Goal: Information Seeking & Learning: Find specific fact

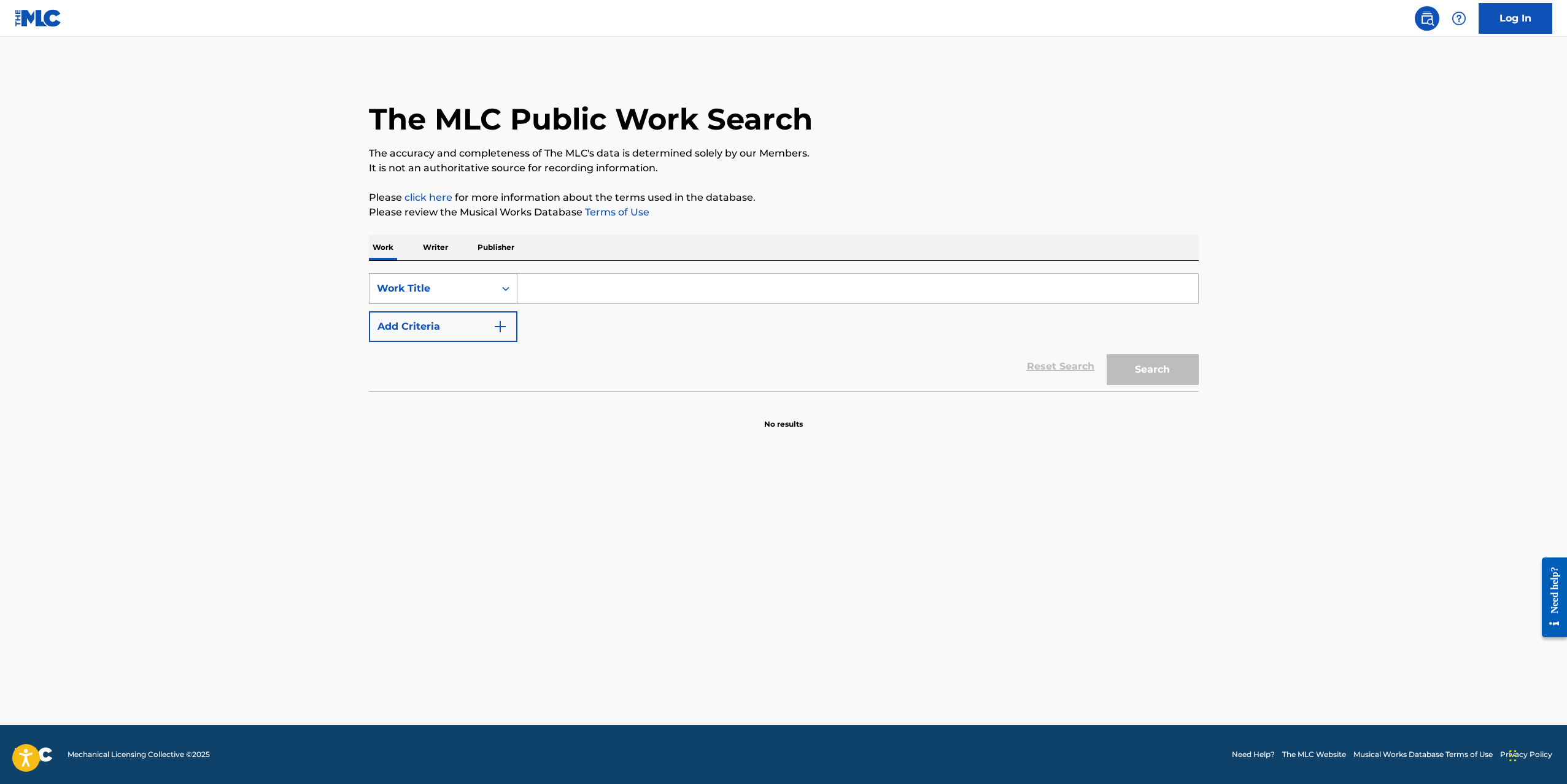
click at [464, 297] on div "Work Title" at bounding box center [432, 288] width 125 height 24
click at [450, 312] on div "Writer Name" at bounding box center [443, 319] width 147 height 31
click at [616, 270] on div "SearchWithCriteria52d1d44c-eef0-4760-a30f-06f42c04f580 Writer Name Add Criteria…" at bounding box center [784, 326] width 830 height 130
click at [604, 288] on input "Search Form" at bounding box center [858, 288] width 681 height 29
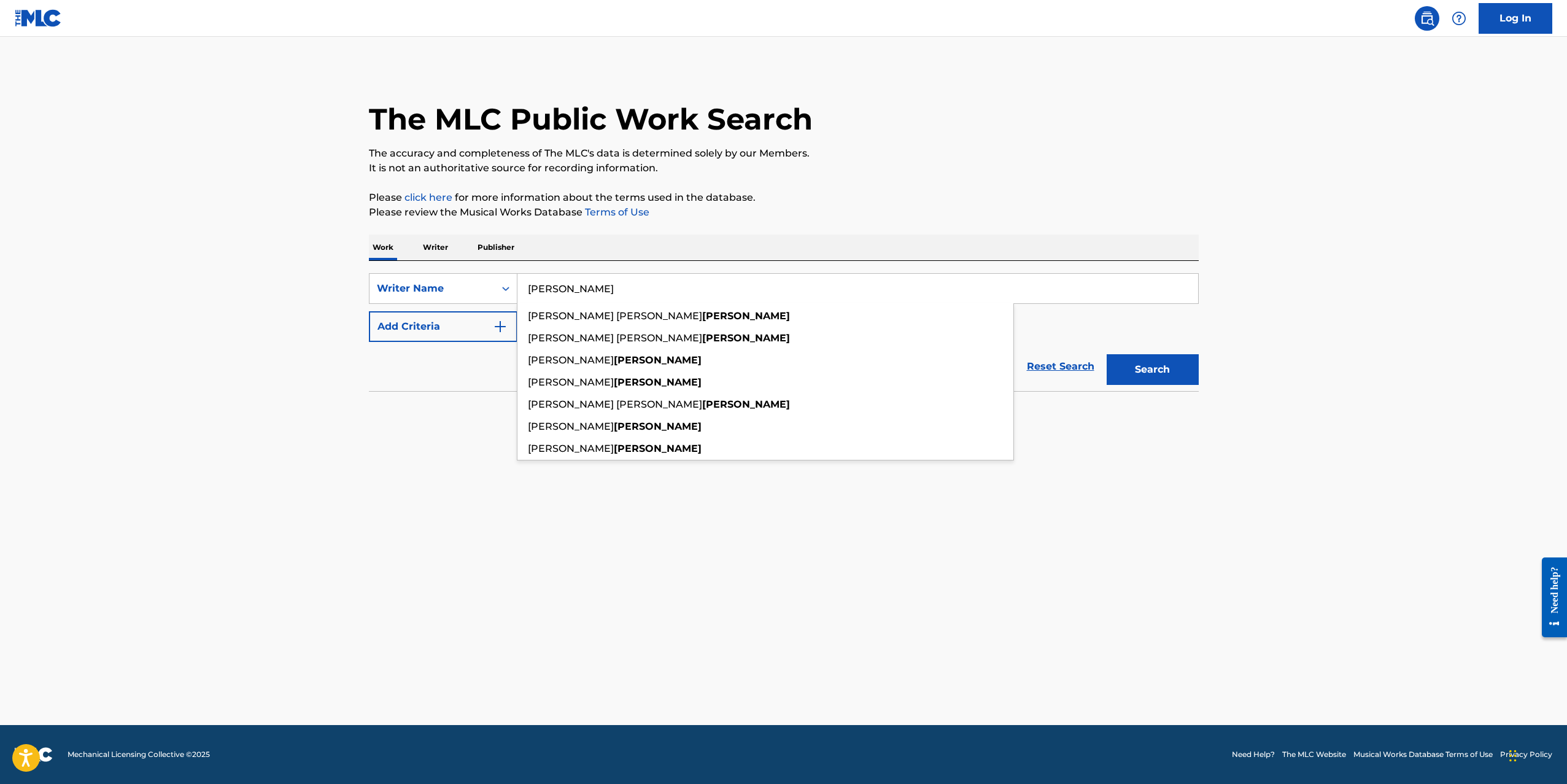
click at [1107, 354] on button "Search" at bounding box center [1153, 369] width 92 height 31
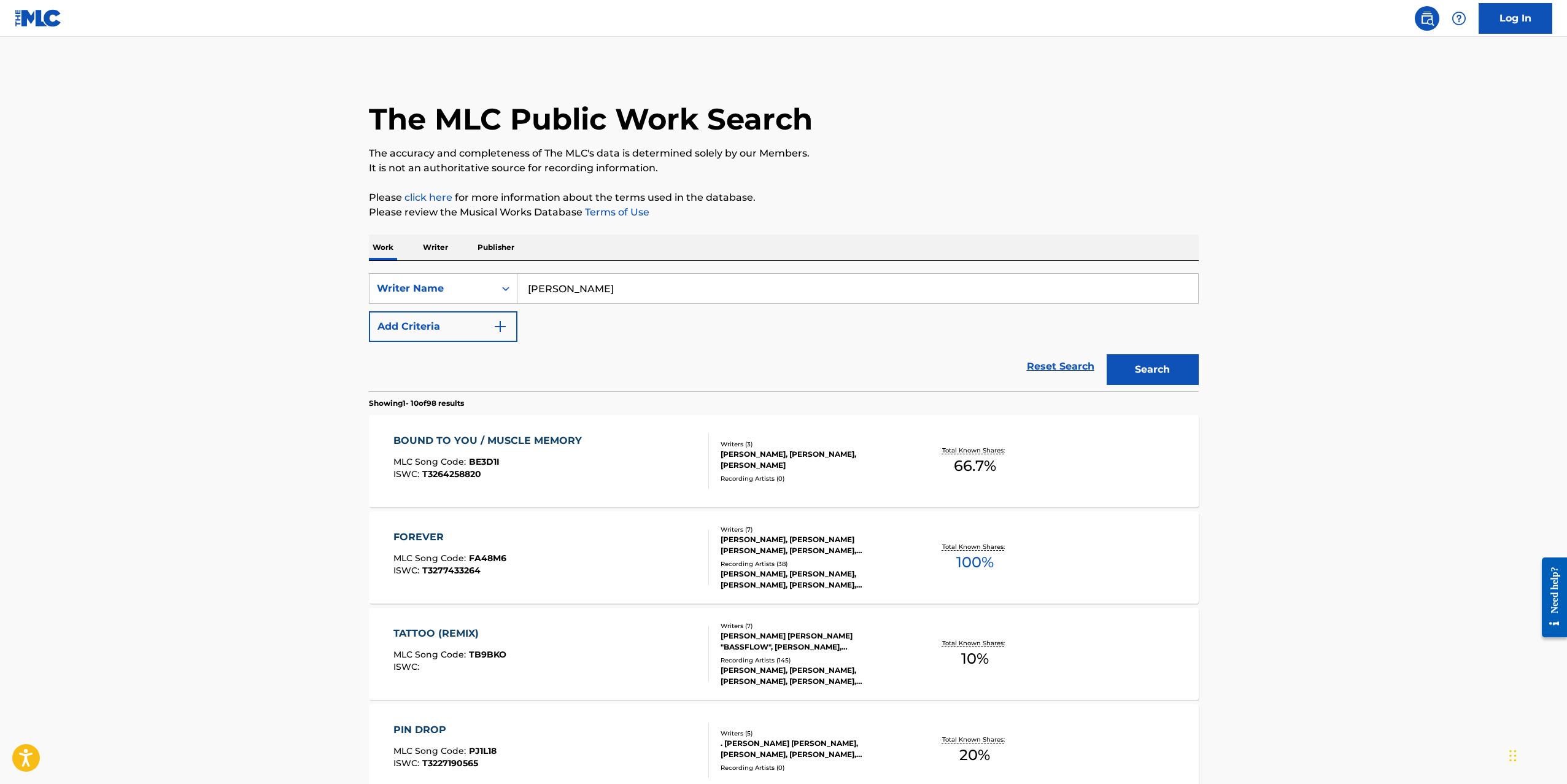
click at [613, 277] on input "[PERSON_NAME]" at bounding box center [858, 288] width 681 height 29
click at [613, 285] on input "[PERSON_NAME]" at bounding box center [858, 288] width 681 height 29
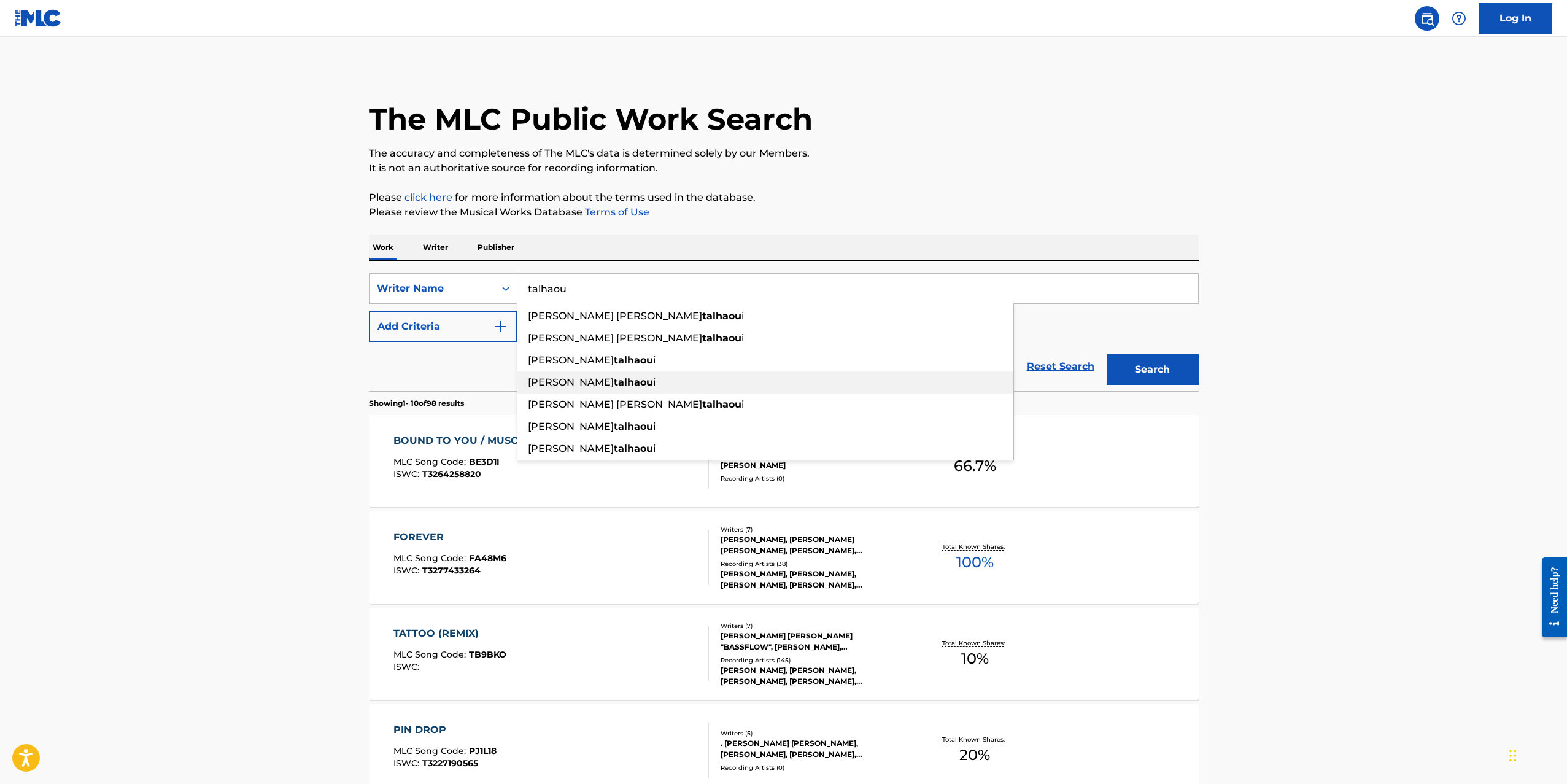
click at [653, 378] on span "i" at bounding box center [655, 382] width 3 height 11
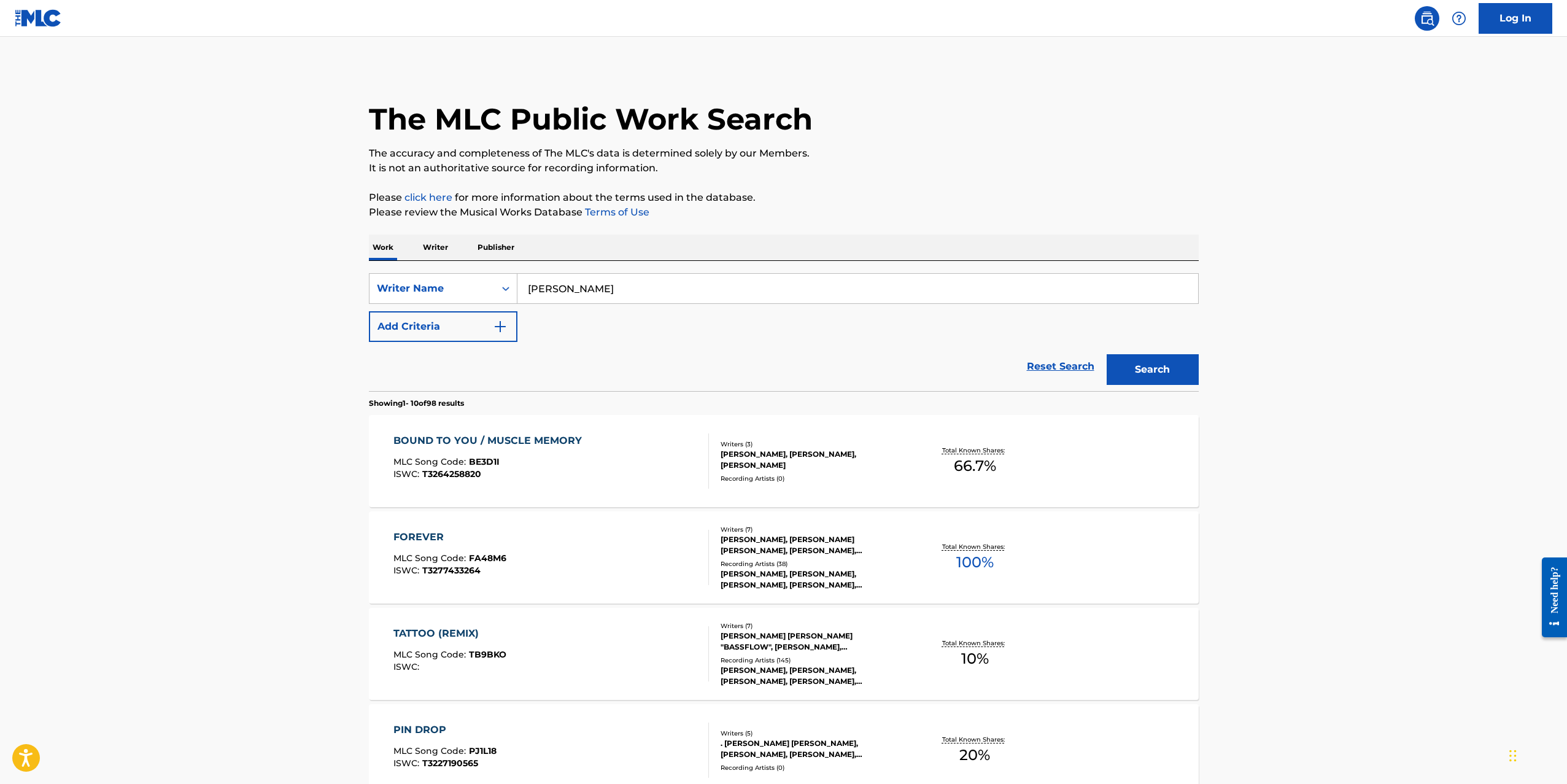
click at [610, 291] on input "[PERSON_NAME]" at bounding box center [858, 288] width 681 height 29
click at [1135, 366] on button "Search" at bounding box center [1153, 369] width 92 height 31
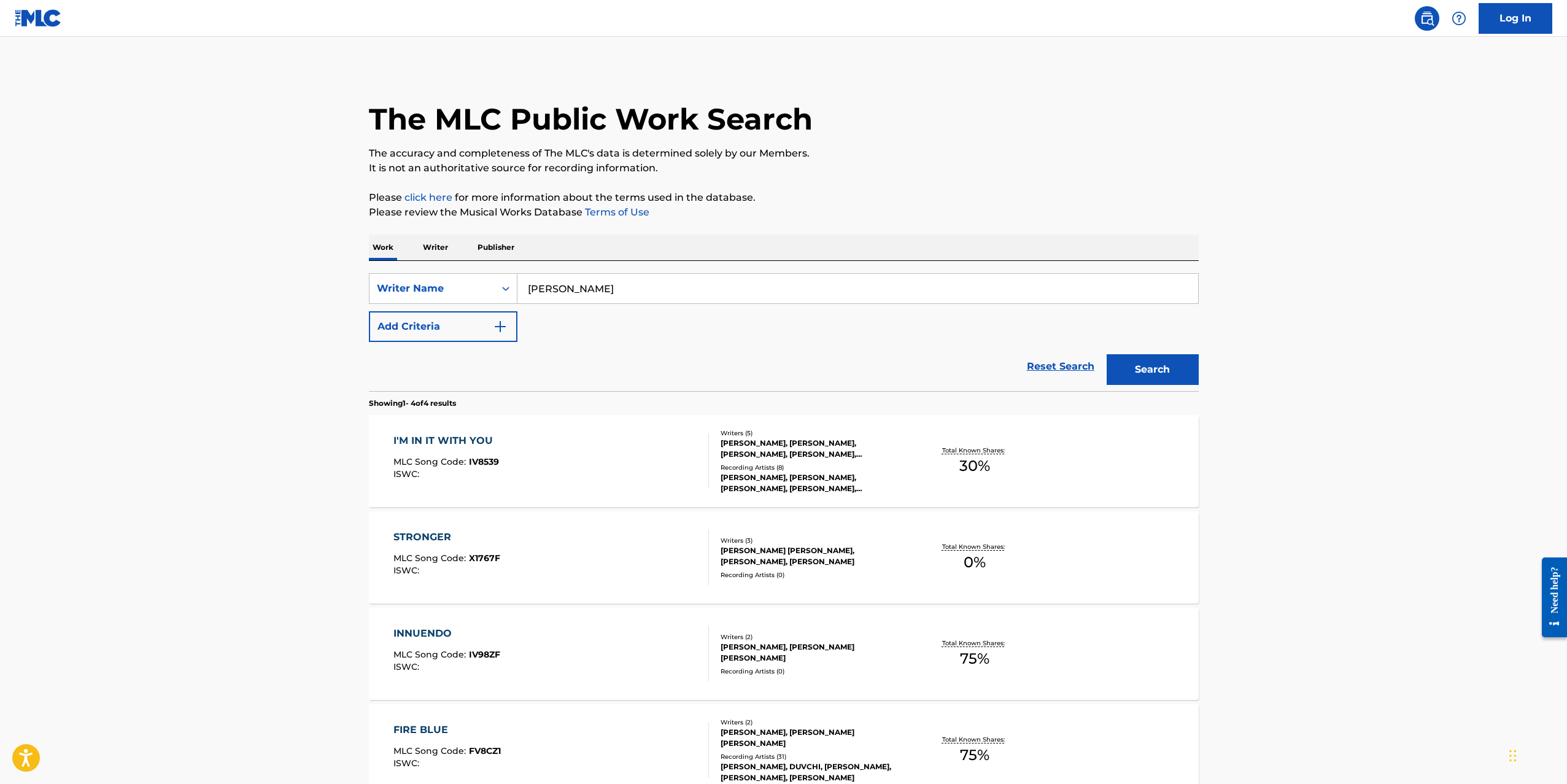
click at [595, 291] on input "[PERSON_NAME]" at bounding box center [858, 288] width 681 height 29
drag, startPoint x: 557, startPoint y: 288, endPoint x: 406, endPoint y: 299, distance: 151.4
click at [408, 297] on div "SearchWithCriteria52d1d44c-eef0-4760-a30f-06f42c04f580 Writer Name [PERSON_NAME…" at bounding box center [784, 288] width 830 height 31
click at [546, 286] on input "[PERSON_NAME]" at bounding box center [858, 288] width 681 height 29
drag, startPoint x: 556, startPoint y: 290, endPoint x: 490, endPoint y: 272, distance: 68.4
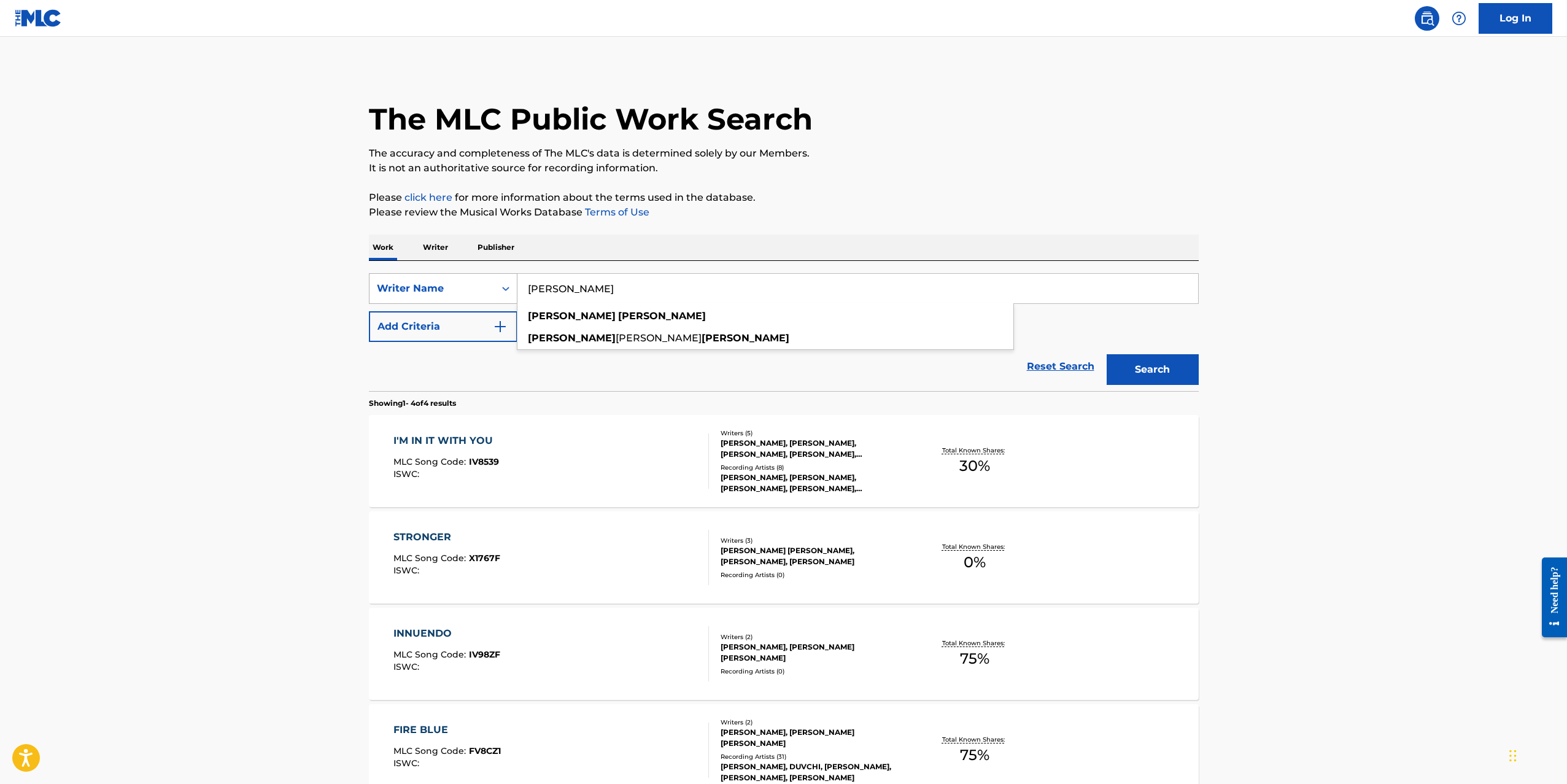
click at [452, 267] on div "SearchWithCriteria52d1d44c-eef0-4760-a30f-06f42c04f580 Writer Name [PERSON_NAME…" at bounding box center [784, 326] width 830 height 130
drag, startPoint x: 625, startPoint y: 296, endPoint x: 153, endPoint y: 246, distance: 474.6
click at [154, 246] on main "The MLC Public Work Search The accuracy and completeness of The MLC's data is d…" at bounding box center [784, 448] width 1567 height 823
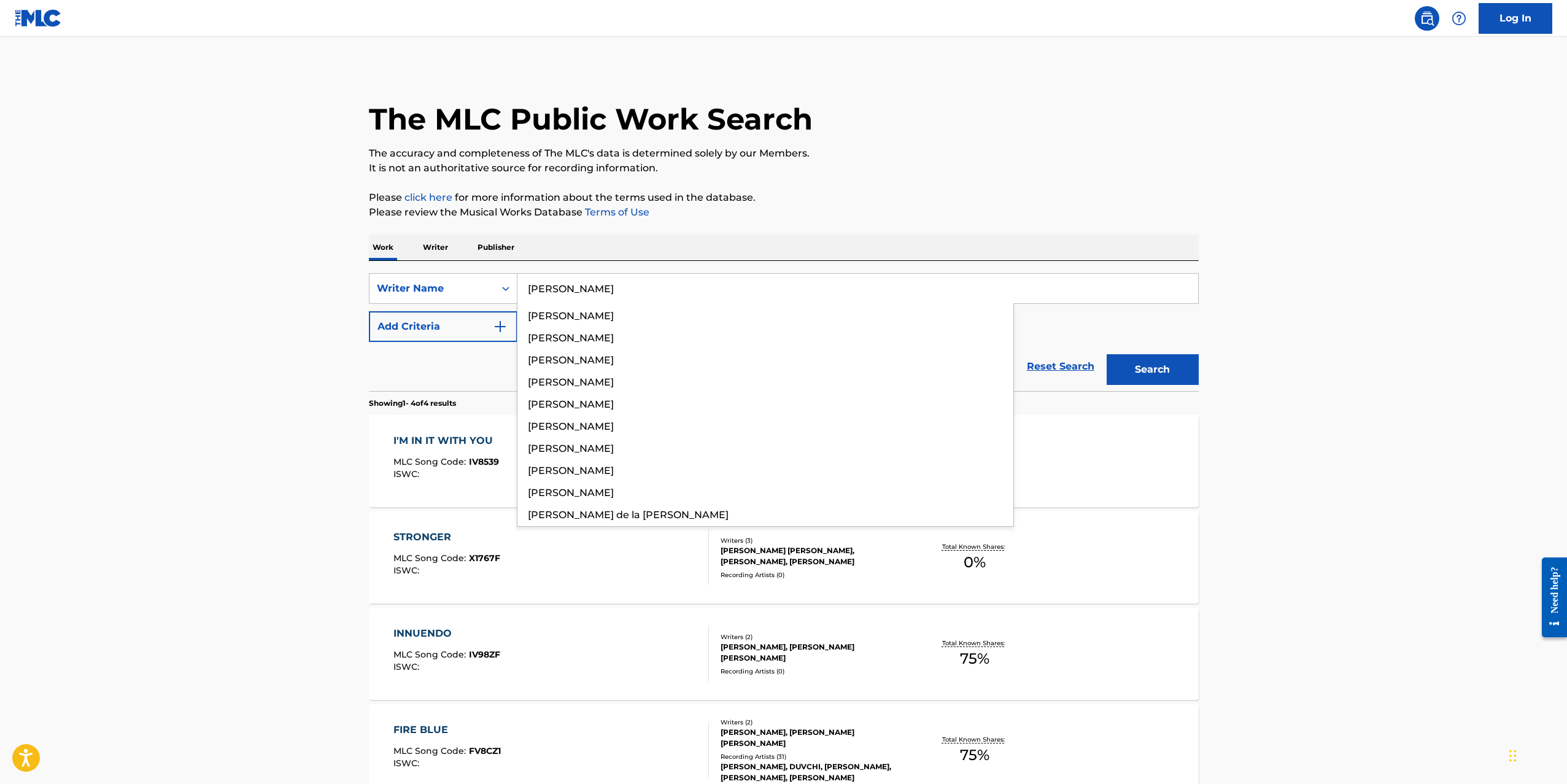
type input "[PERSON_NAME]"
click at [1107, 354] on button "Search" at bounding box center [1153, 369] width 92 height 31
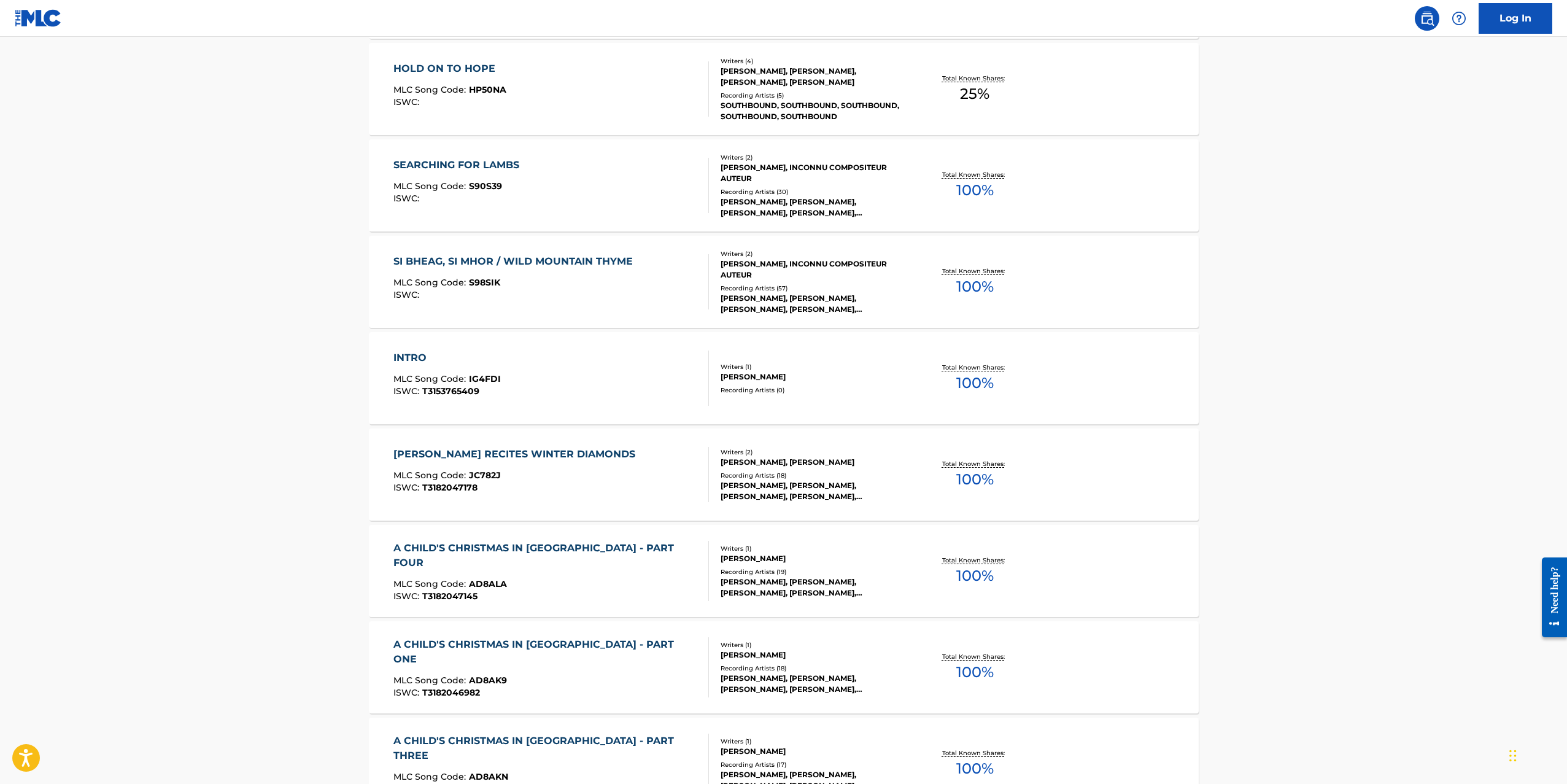
scroll to position [719, 0]
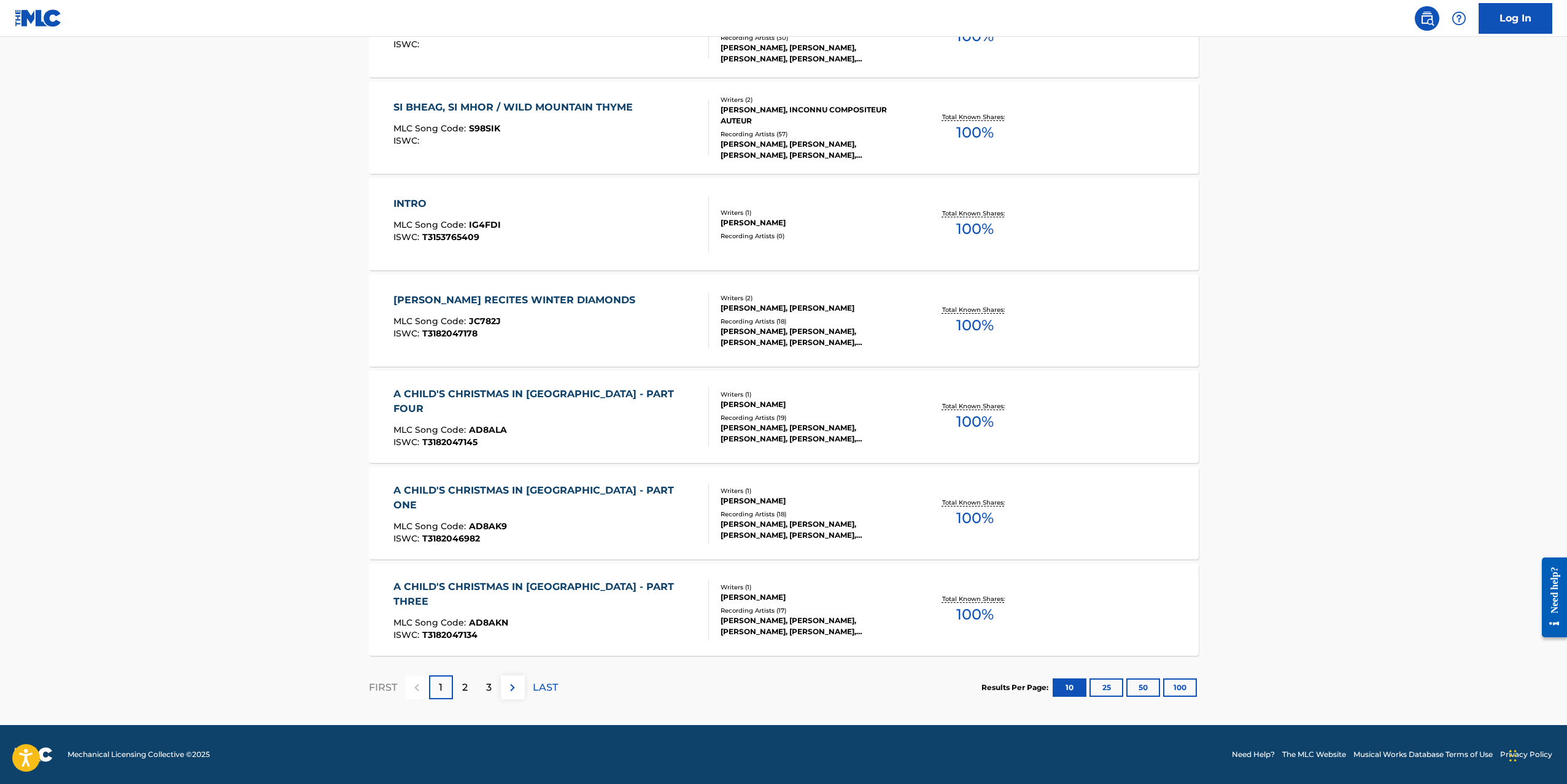
click at [457, 688] on div "2" at bounding box center [465, 687] width 24 height 24
